Goal: Information Seeking & Learning: Find specific fact

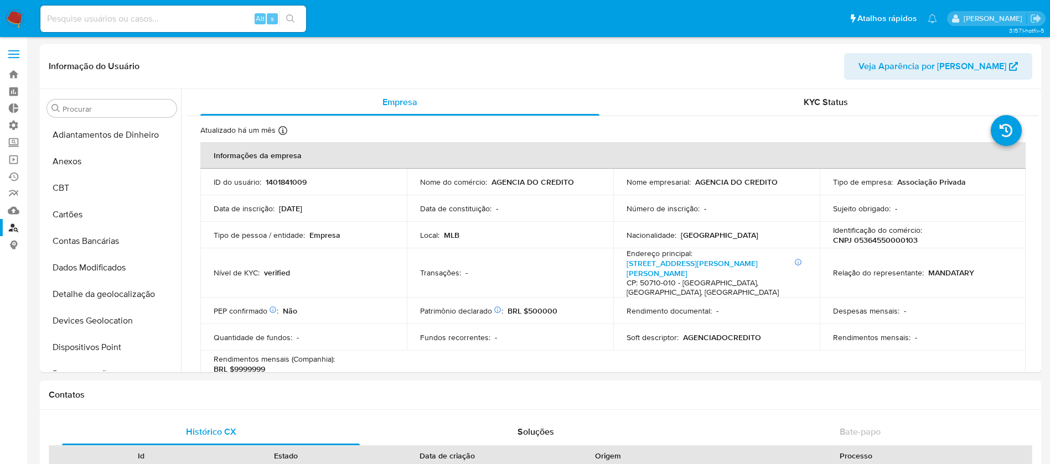
select select "10"
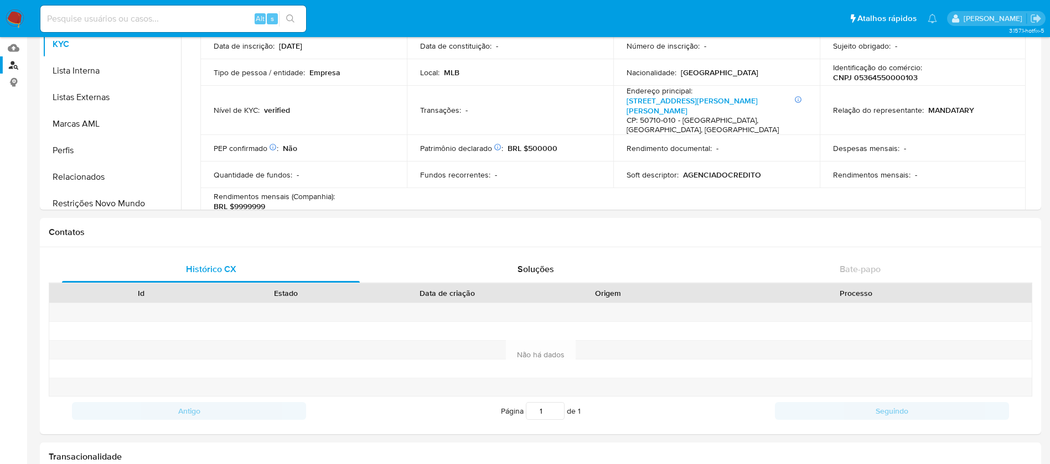
scroll to position [66, 0]
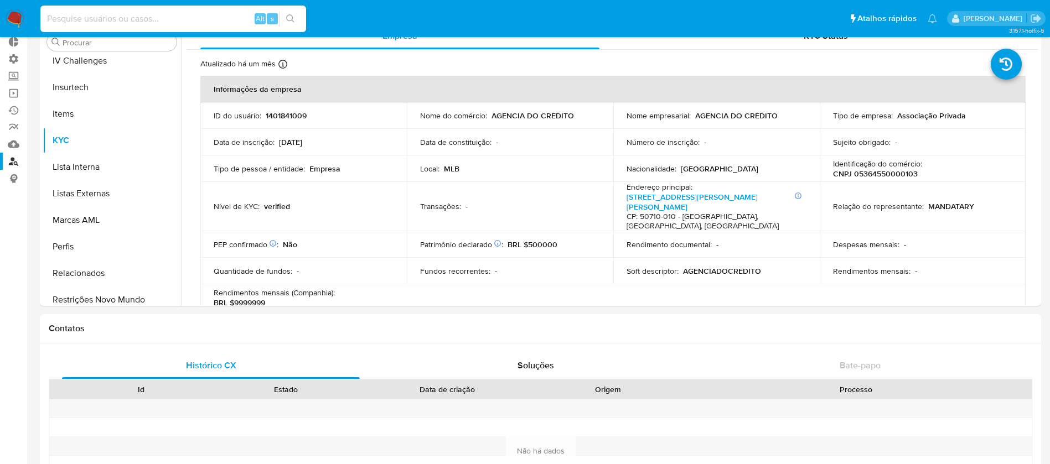
click at [180, 19] on input at bounding box center [173, 19] width 266 height 14
paste input "5364550000103"
type input "5364550000103"
click at [290, 18] on icon "search-icon" at bounding box center [290, 18] width 9 height 9
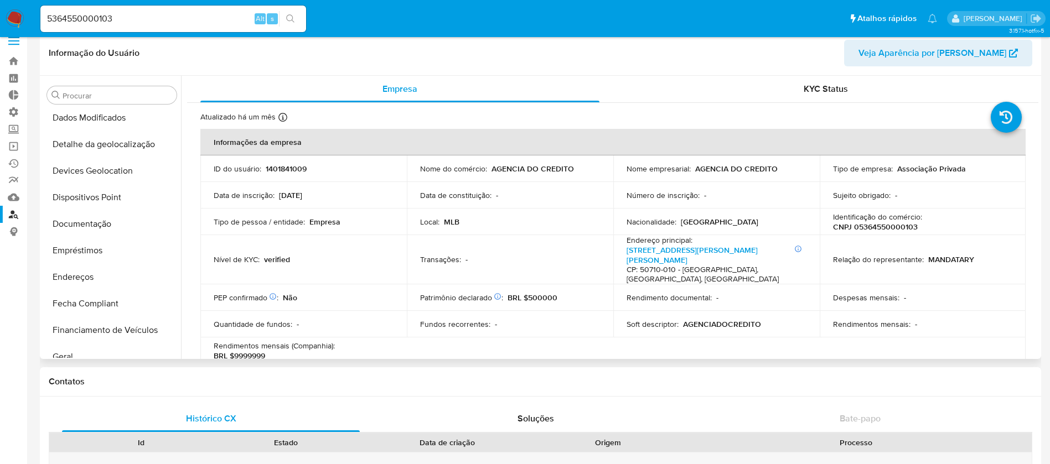
scroll to position [133, 0]
click at [108, 223] on button "Documentação" at bounding box center [108, 227] width 130 height 27
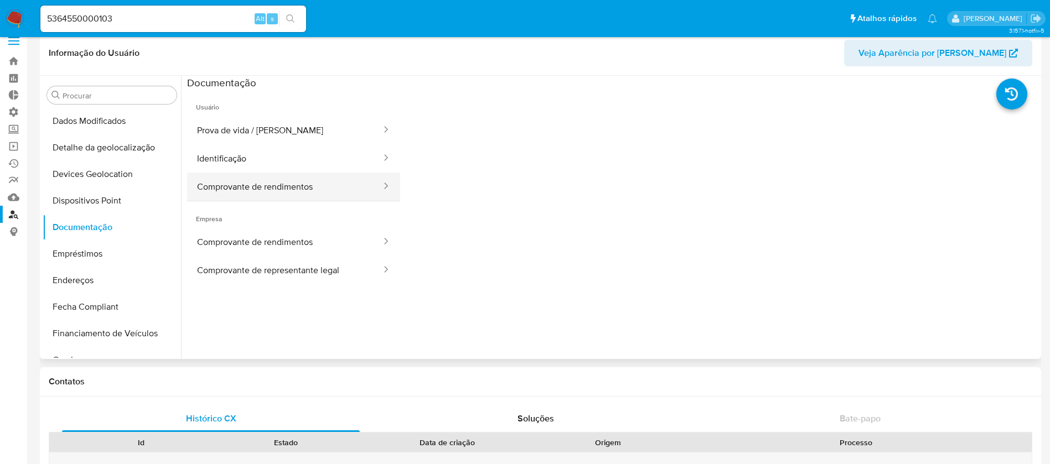
click at [331, 183] on button "Comprovante de rendimentos" at bounding box center [284, 187] width 195 height 28
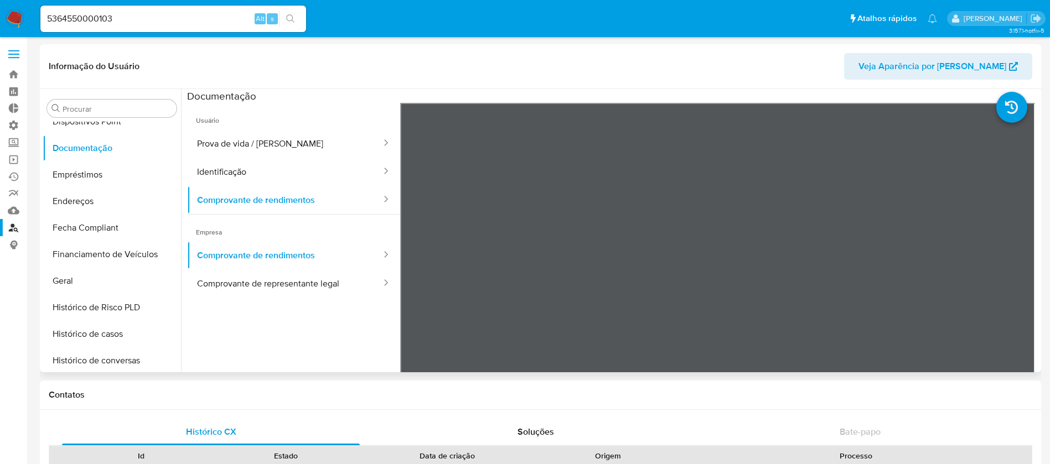
scroll to position [224, 0]
click at [111, 334] on button "Histórico de casos" at bounding box center [108, 336] width 130 height 27
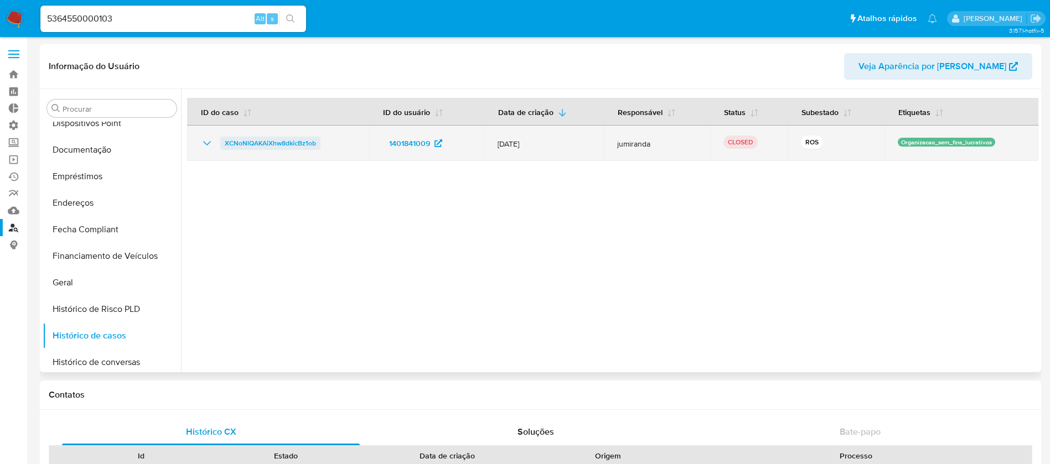
drag, startPoint x: 329, startPoint y: 150, endPoint x: 223, endPoint y: 138, distance: 107.5
click at [223, 138] on td "XCNoNlQAKAiXhw8dkicBz1ob" at bounding box center [278, 143] width 182 height 35
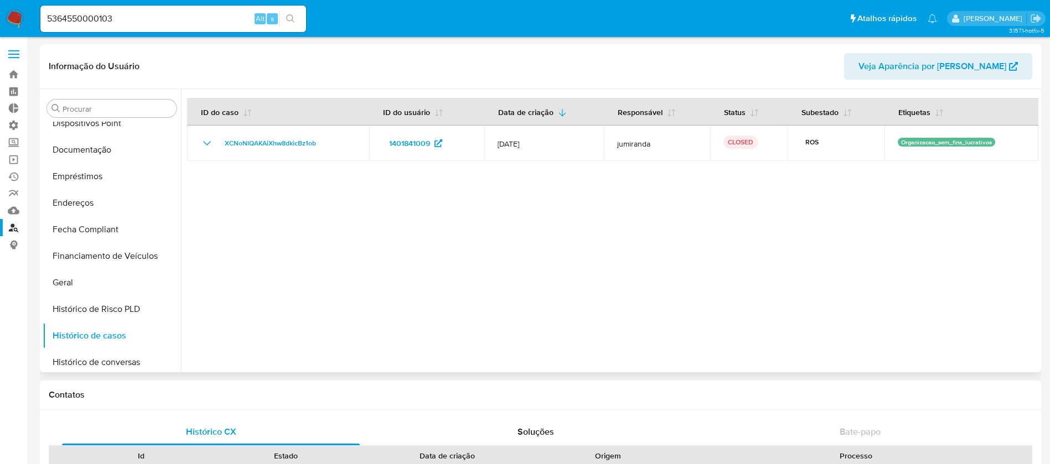
click at [938, 68] on span "Veja Aparência por Pessoa" at bounding box center [932, 66] width 148 height 27
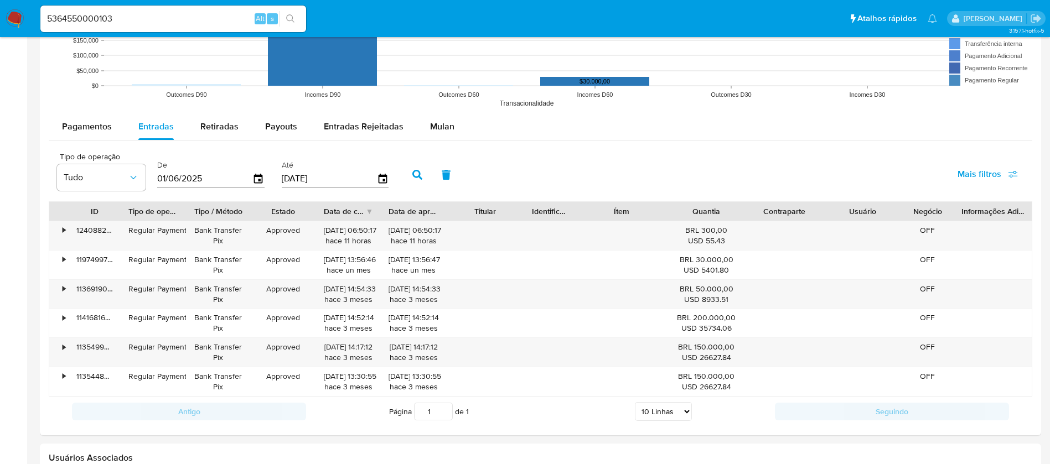
scroll to position [981, 0]
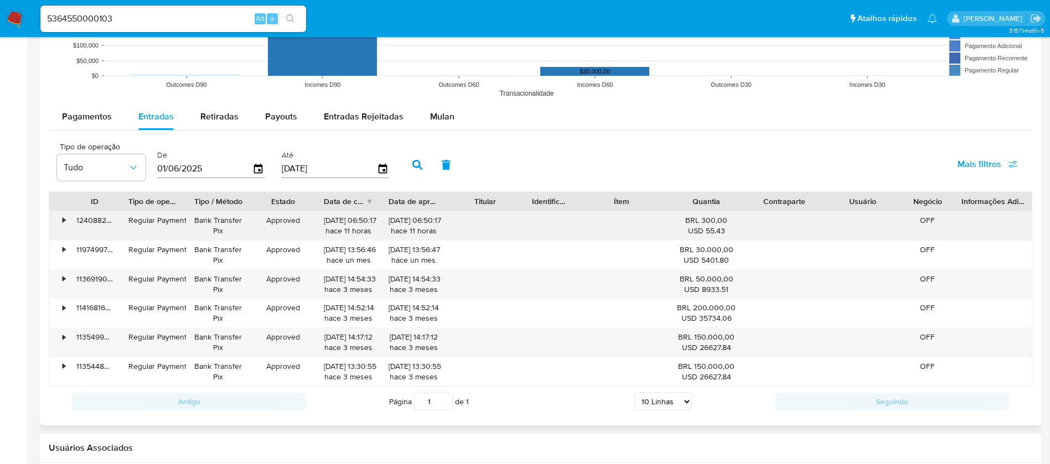
click at [64, 219] on div "•" at bounding box center [64, 220] width 3 height 11
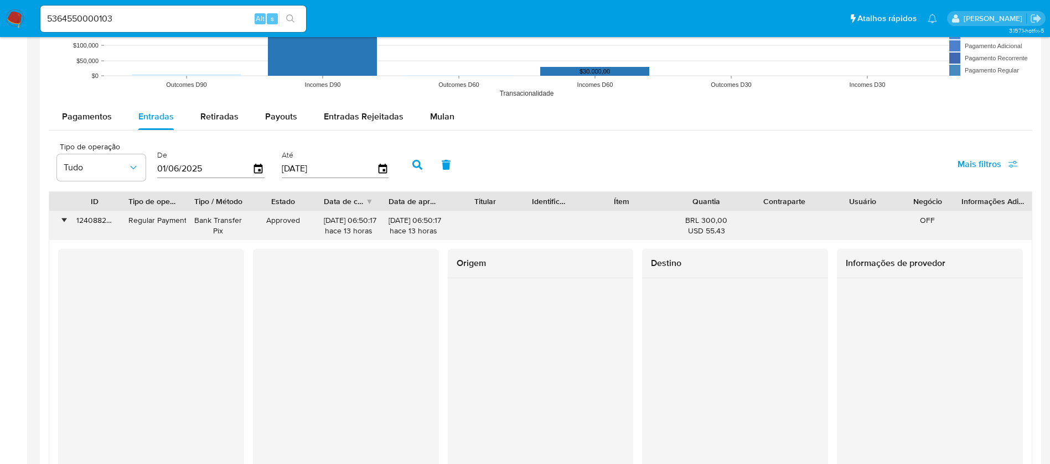
click at [64, 219] on div "•" at bounding box center [64, 220] width 3 height 11
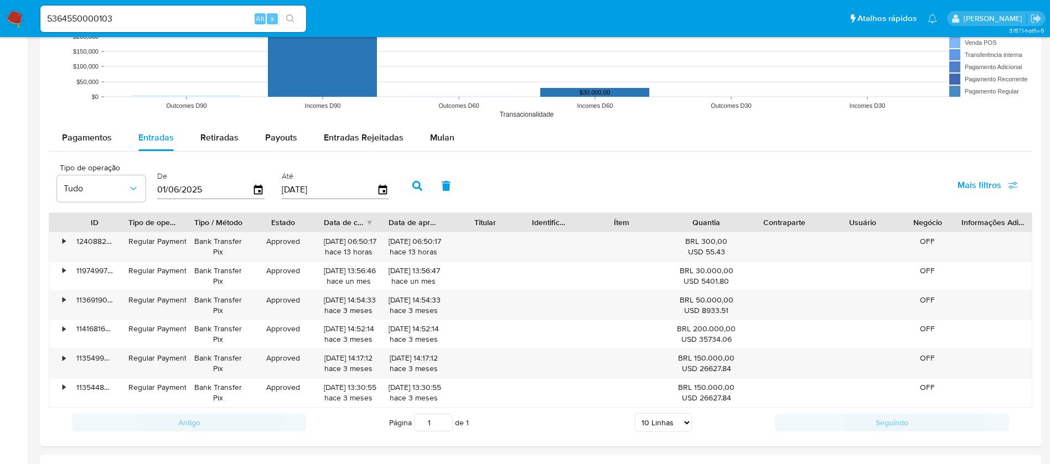
scroll to position [966, 0]
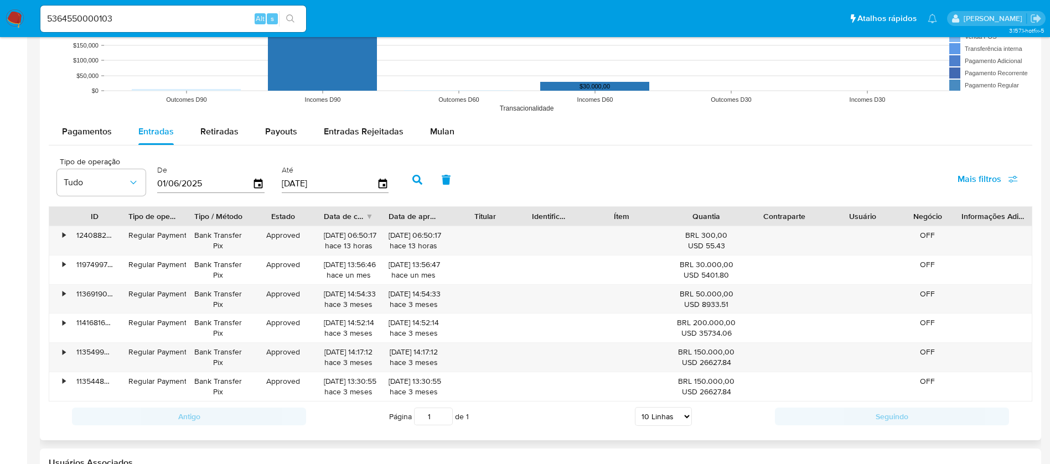
click at [211, 192] on input "01/06/2025" at bounding box center [204, 184] width 95 height 18
type input "01/06/202_"
type input "01/08/2024"
type input "0_/__/____"
type input "1_/__/____"
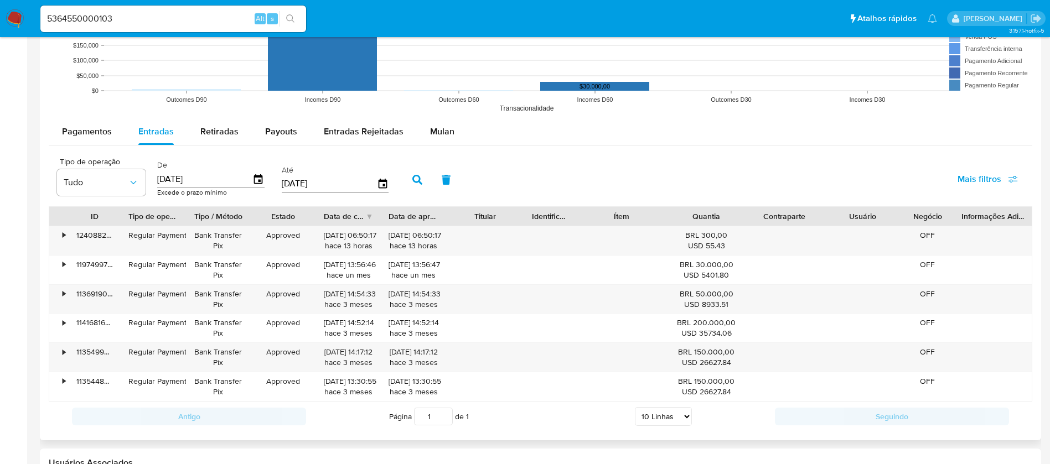
type input "01/05/2025"
click at [414, 180] on icon "button" at bounding box center [417, 180] width 10 height 10
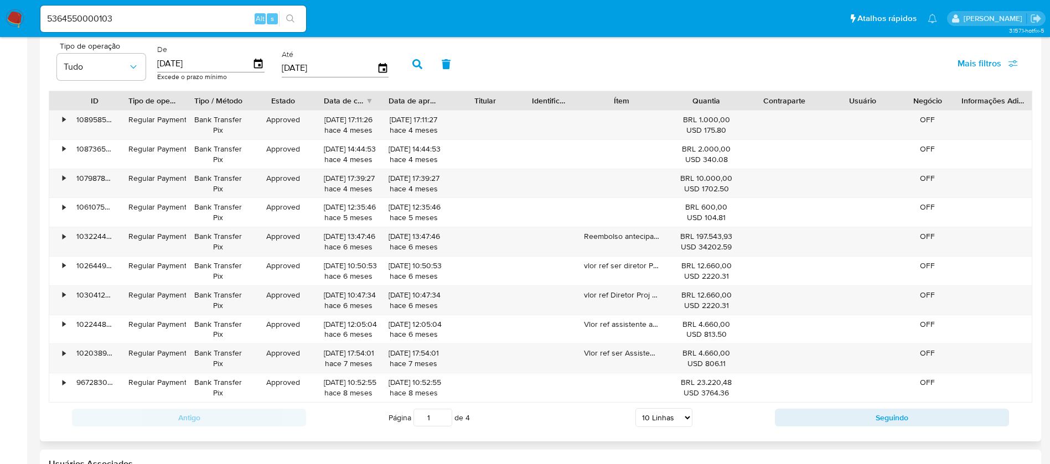
scroll to position [1079, 0]
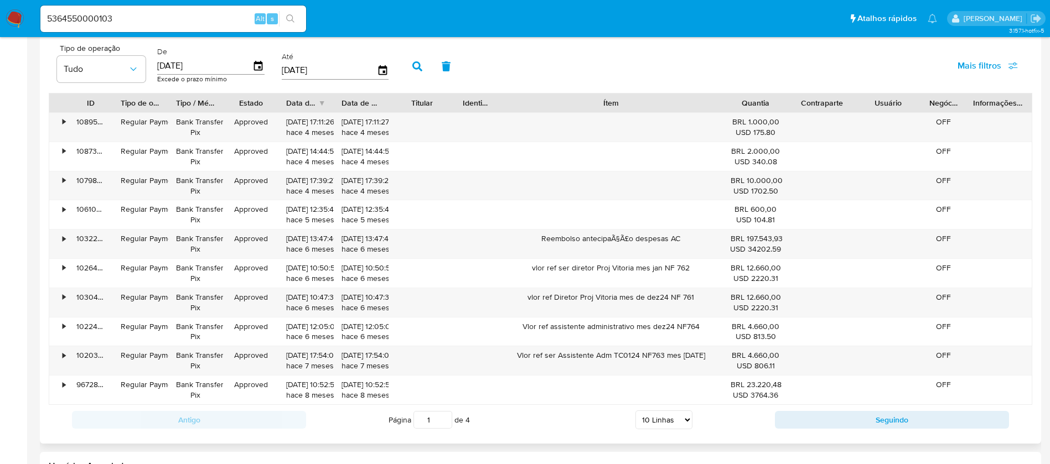
drag, startPoint x: 670, startPoint y: 106, endPoint x: 803, endPoint y: 95, distance: 132.7
click at [803, 95] on div "ID Tipo de operação Tipo / Método Estado Data de criação Data de aprovação Titu…" at bounding box center [540, 103] width 982 height 19
click at [686, 422] on select "5 Linhas 10 Linhas 20 Linhas 25 Linhas 50 Linhas 100 Linhas" at bounding box center [663, 420] width 57 height 19
select select "100"
click at [635, 411] on select "5 Linhas 10 Linhas 20 Linhas 25 Linhas 50 Linhas 100 Linhas" at bounding box center [663, 420] width 57 height 19
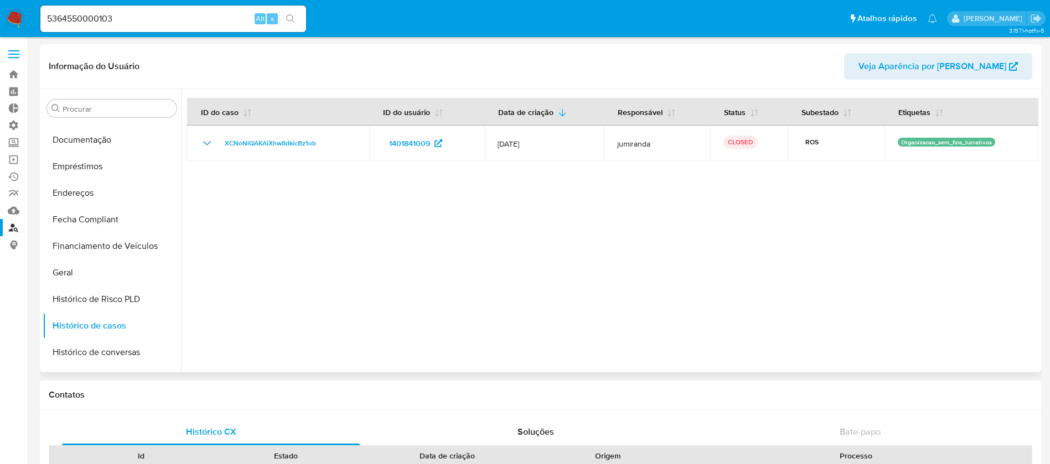
scroll to position [247, 0]
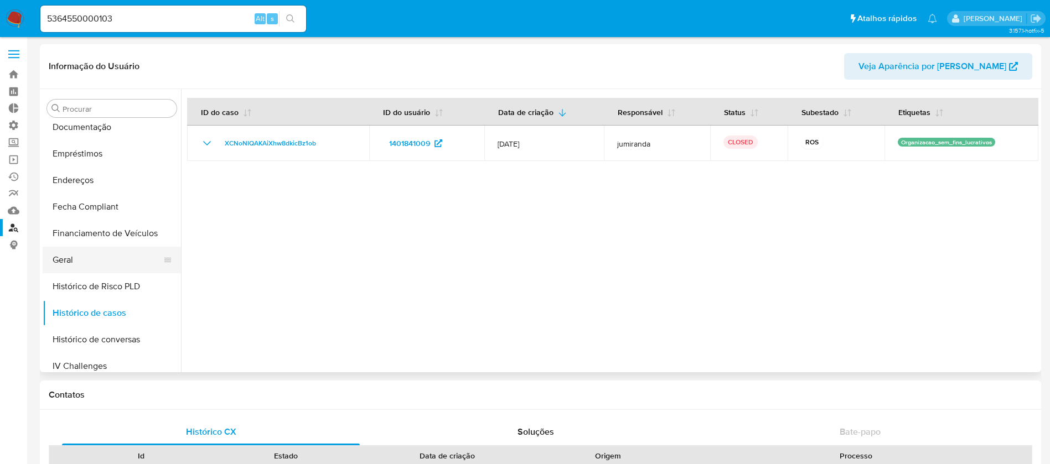
click at [72, 252] on button "Geral" at bounding box center [108, 260] width 130 height 27
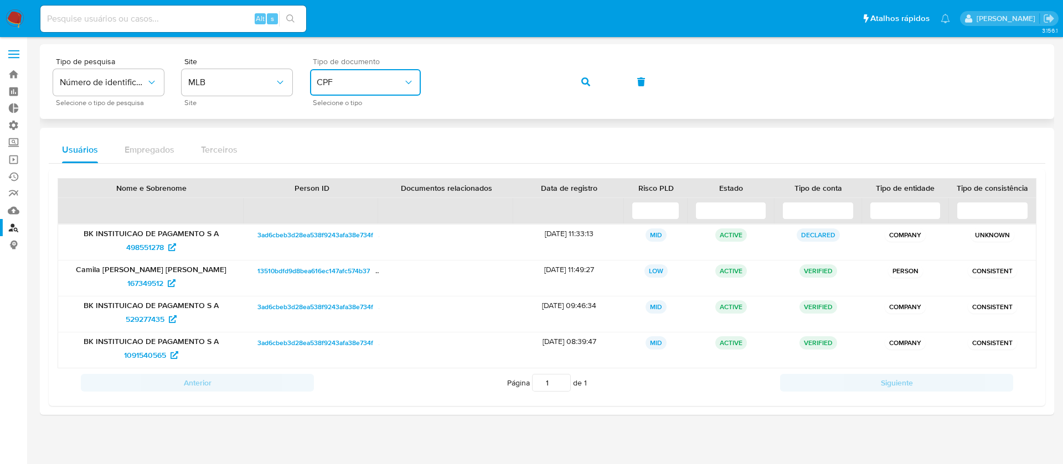
click at [410, 82] on icon "identificationType" at bounding box center [408, 82] width 6 height 3
click at [363, 129] on div "CNPJ CNPJ" at bounding box center [362, 118] width 91 height 38
click at [354, 60] on div "Tipo de pesquisa Número de identificação Selecione o tipo de pesquisa Site MLB …" at bounding box center [546, 82] width 987 height 48
click at [579, 79] on button "button" at bounding box center [586, 82] width 38 height 27
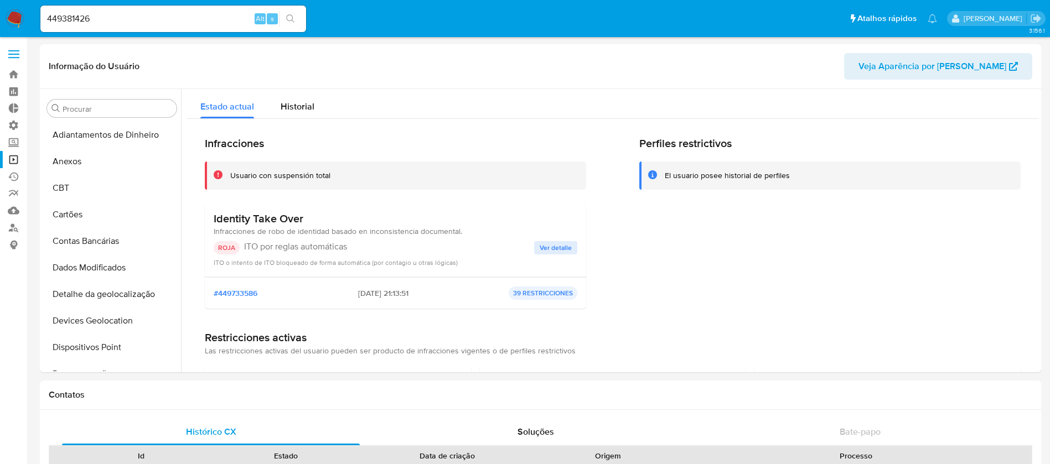
select select "10"
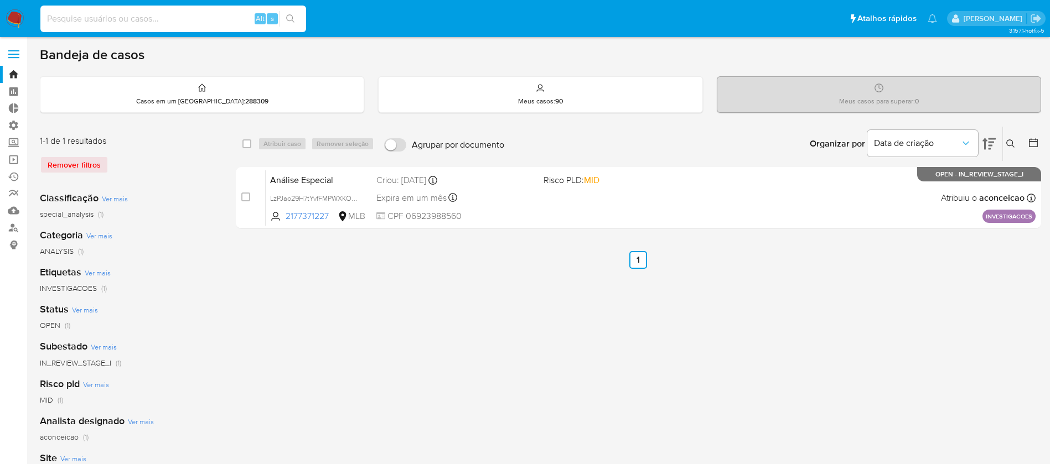
click at [135, 20] on input at bounding box center [173, 19] width 266 height 14
paste input "430059127"
type input "430059127"
click at [299, 21] on button "search-icon" at bounding box center [290, 18] width 23 height 15
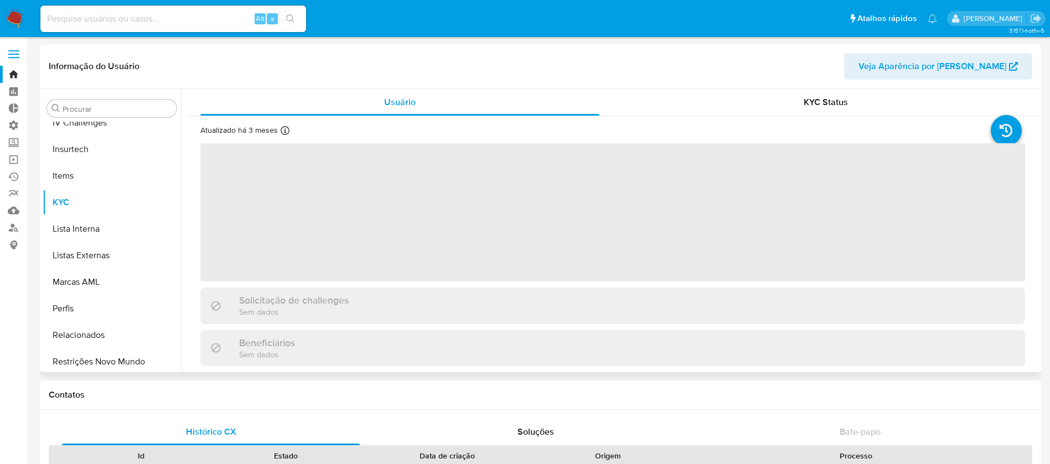
scroll to position [494, 0]
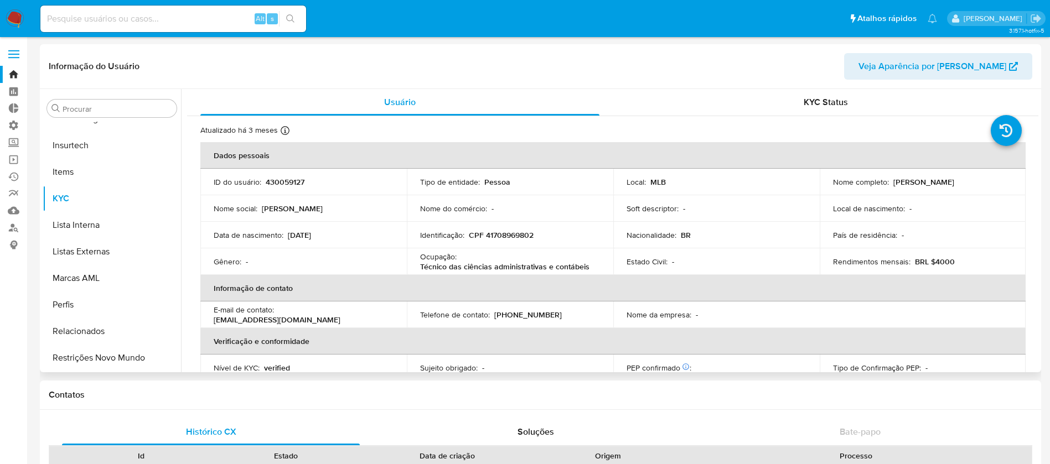
select select "10"
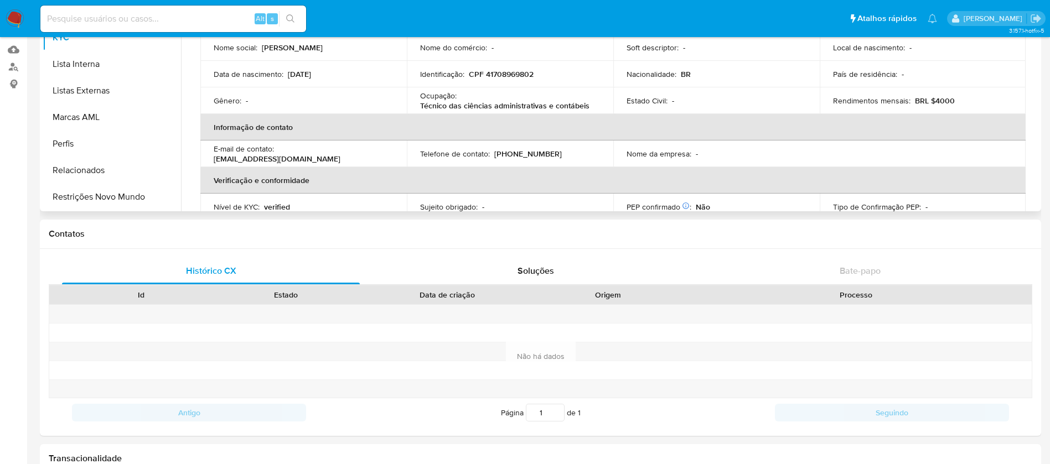
scroll to position [142, 0]
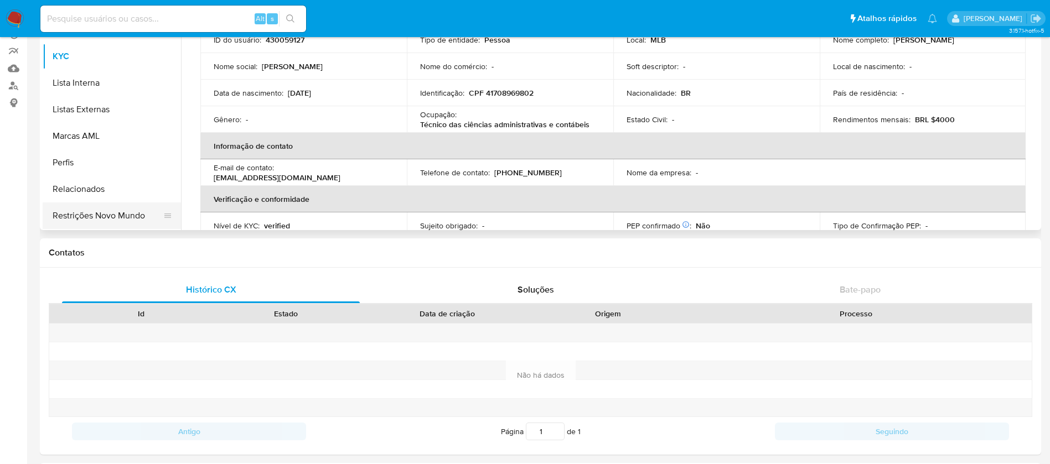
click at [112, 213] on button "Restrições Novo Mundo" at bounding box center [108, 216] width 130 height 27
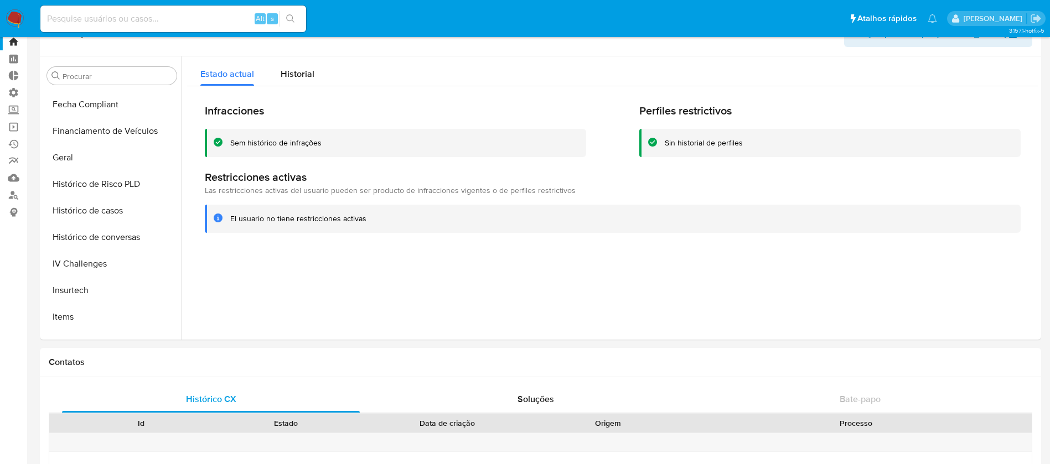
scroll to position [318, 0]
click at [111, 208] on button "Histórico de casos" at bounding box center [108, 209] width 130 height 27
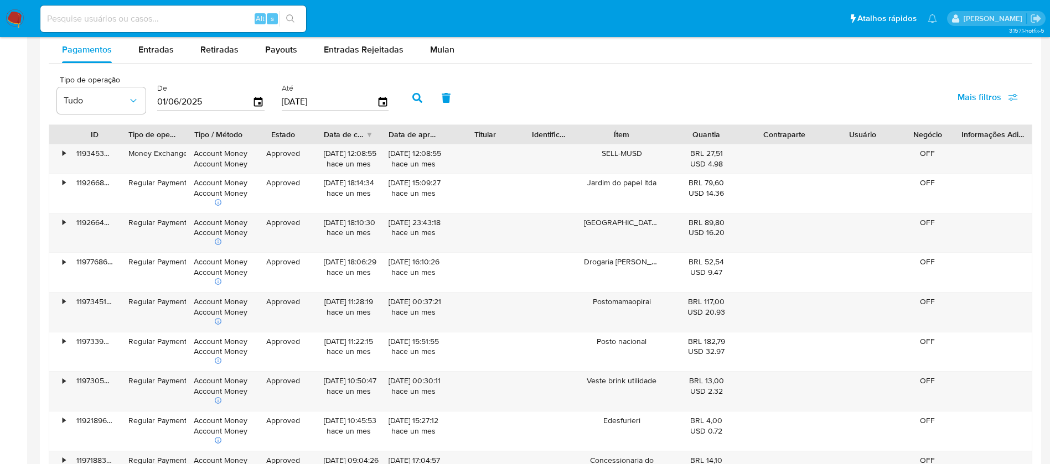
scroll to position [1046, 0]
click at [748, 138] on div at bounding box center [746, 136] width 20 height 19
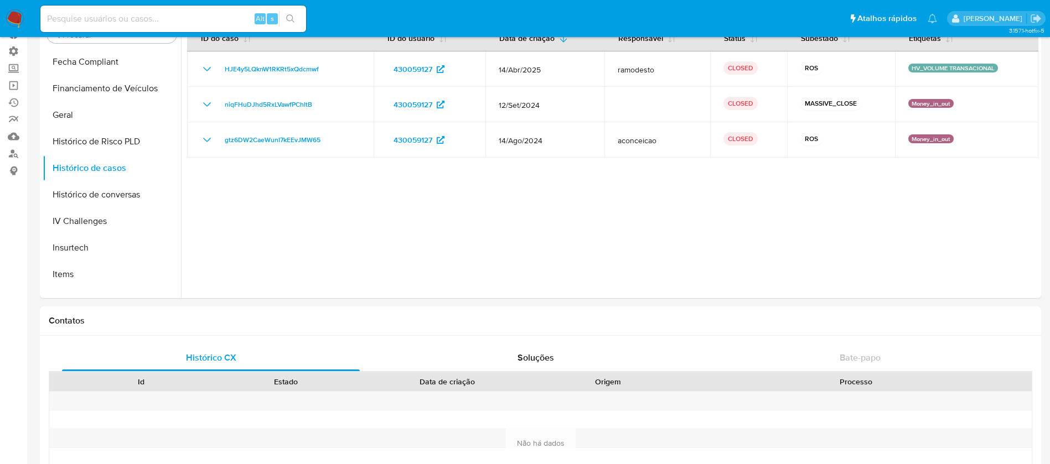
scroll to position [76, 0]
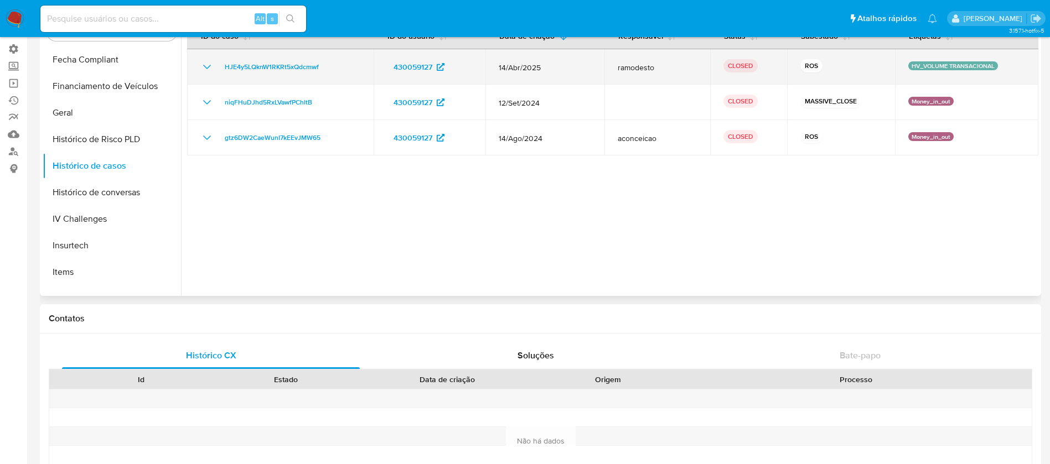
drag, startPoint x: 351, startPoint y: 66, endPoint x: 219, endPoint y: 63, distance: 132.3
click at [219, 63] on div "HJE4y5LQknW1RKRt5xQdcmwf" at bounding box center [280, 66] width 160 height 13
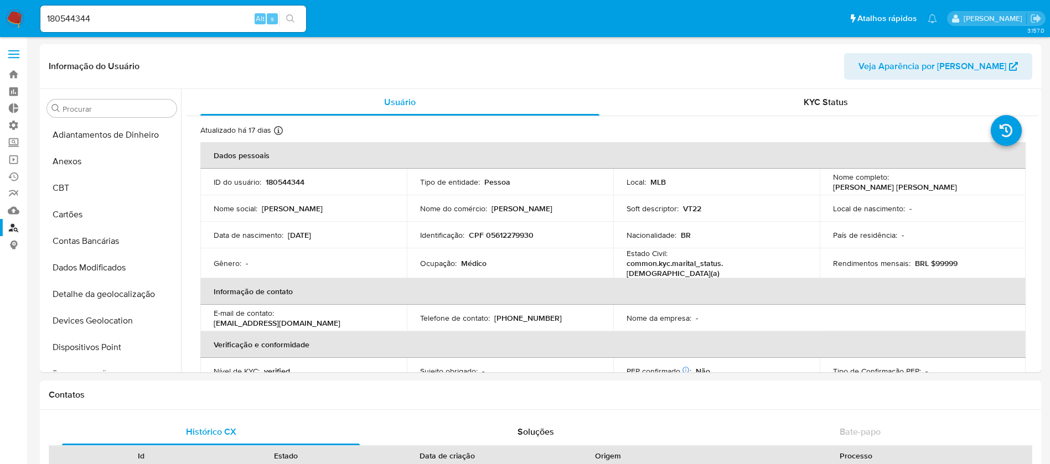
select select "10"
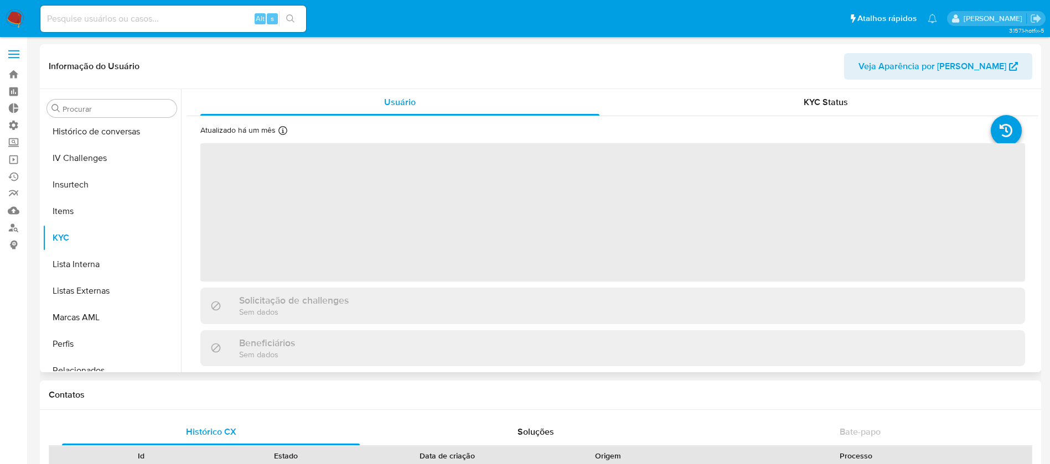
scroll to position [494, 0]
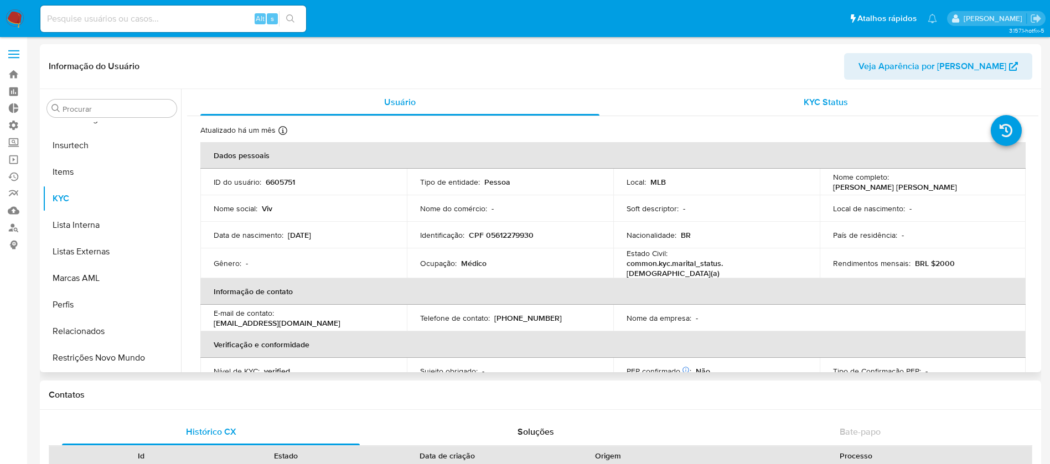
select select "10"
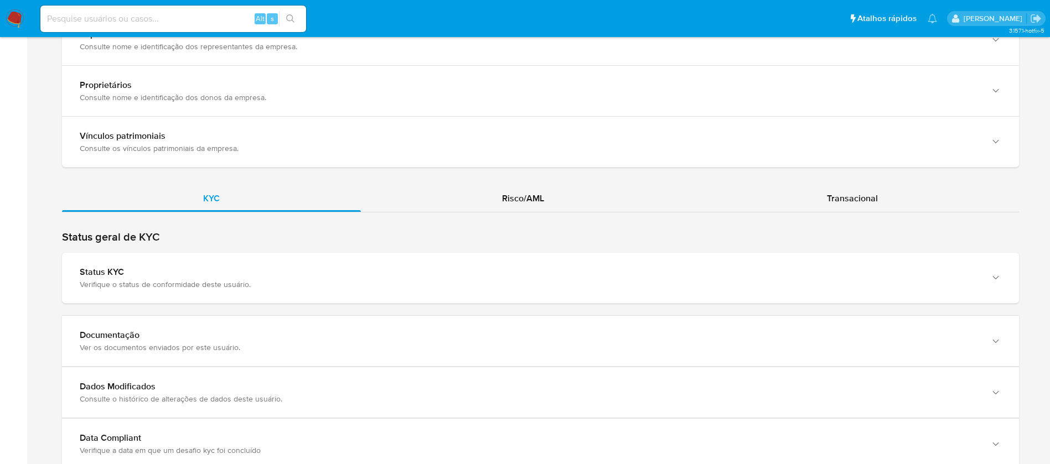
scroll to position [977, 0]
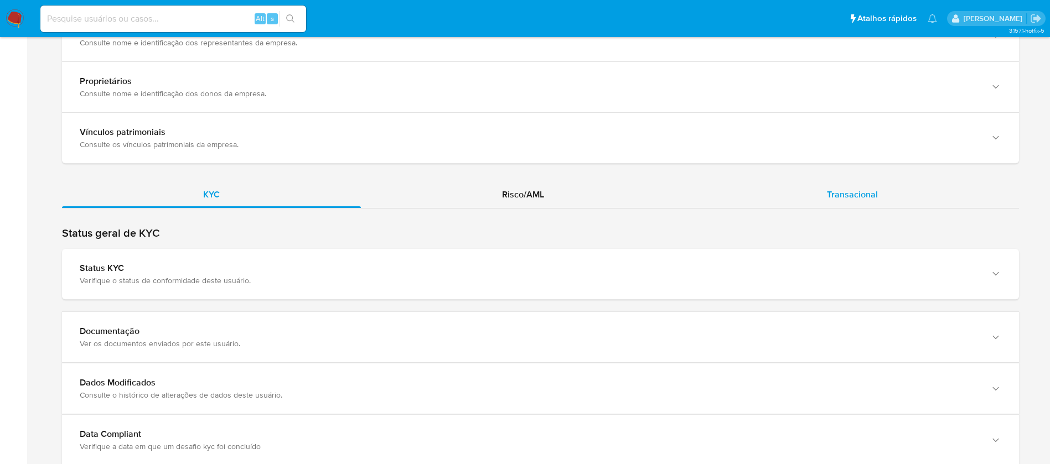
click at [848, 188] on span "Transacional" at bounding box center [852, 194] width 51 height 13
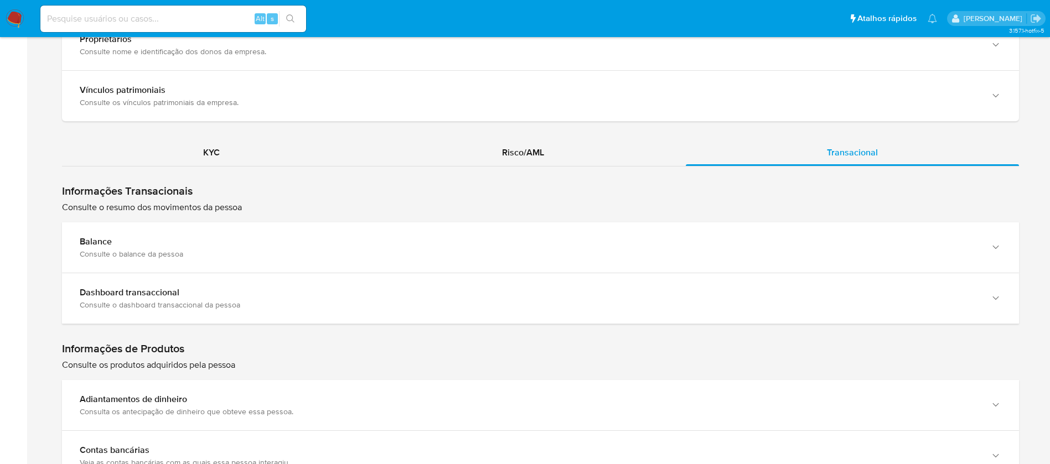
scroll to position [1025, 0]
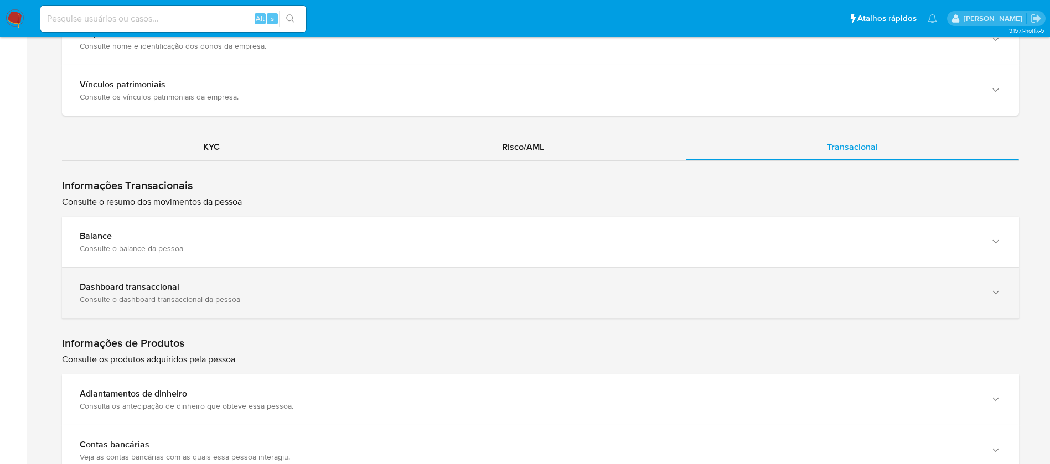
click at [902, 282] on div "Dashboard transaccional" at bounding box center [529, 287] width 899 height 11
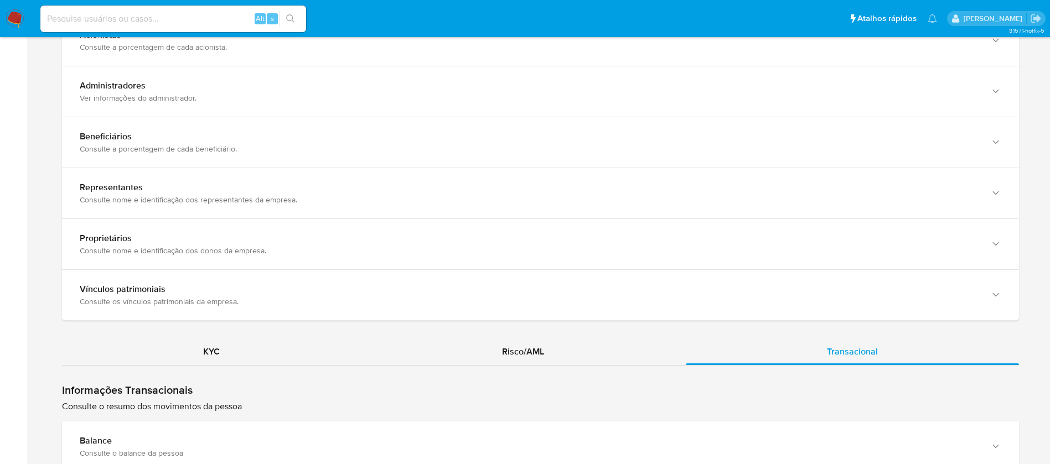
scroll to position [793, 0]
